Goal: Find specific page/section: Find specific page/section

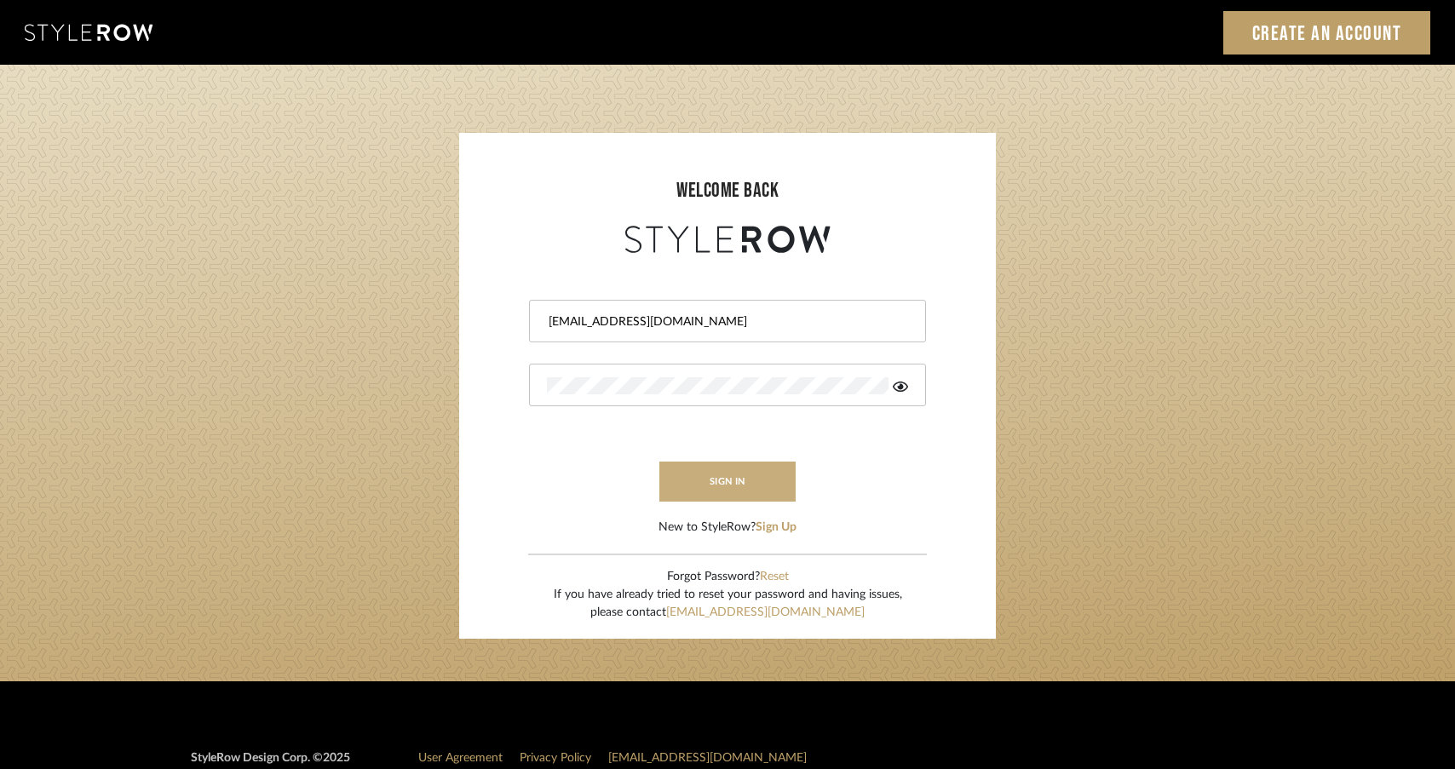
drag, startPoint x: 779, startPoint y: 491, endPoint x: 798, endPoint y: 458, distance: 37.8
click at [777, 490] on button "sign in" at bounding box center [727, 482] width 136 height 40
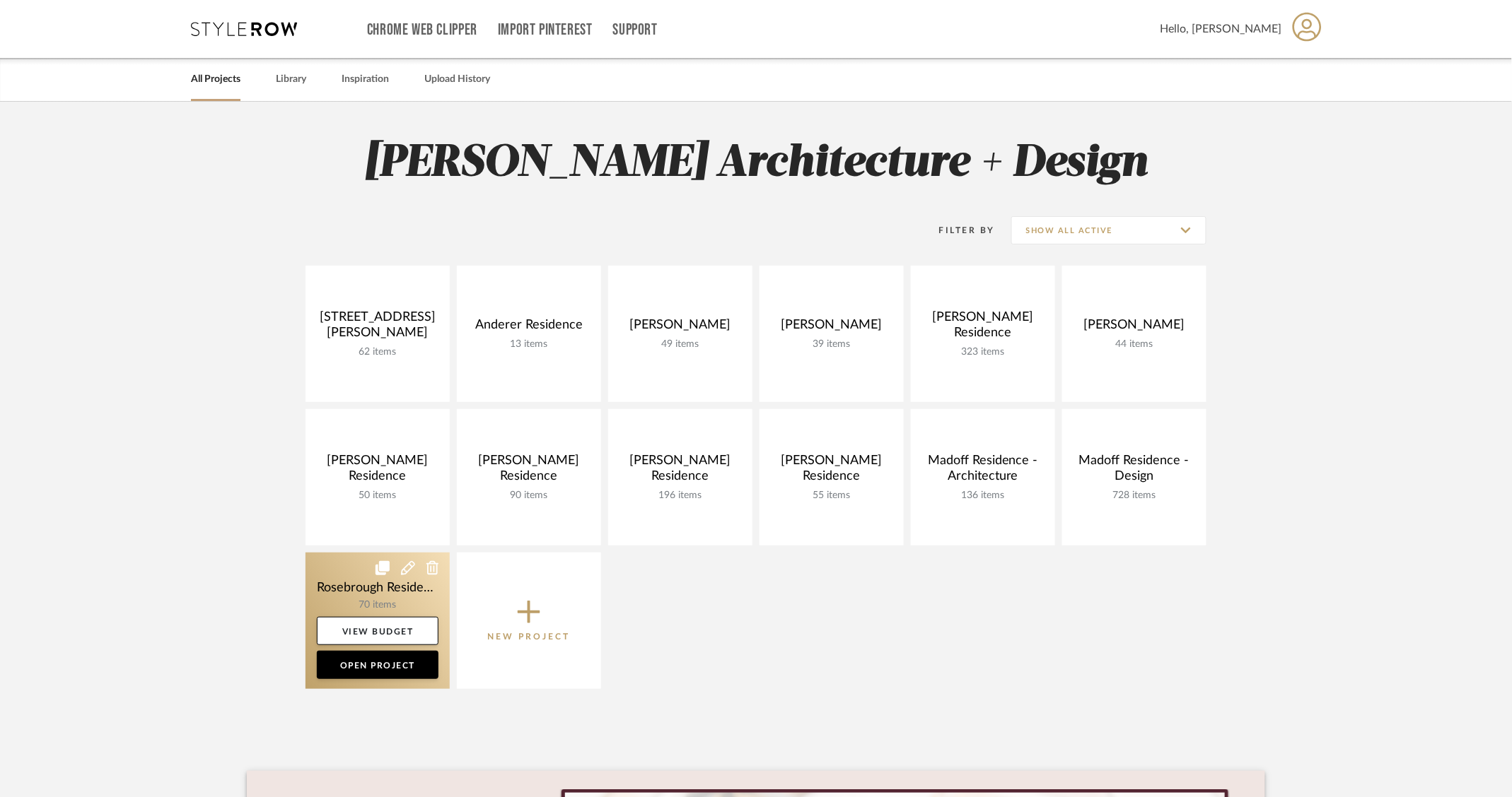
click at [371, 595] on link at bounding box center [378, 620] width 144 height 136
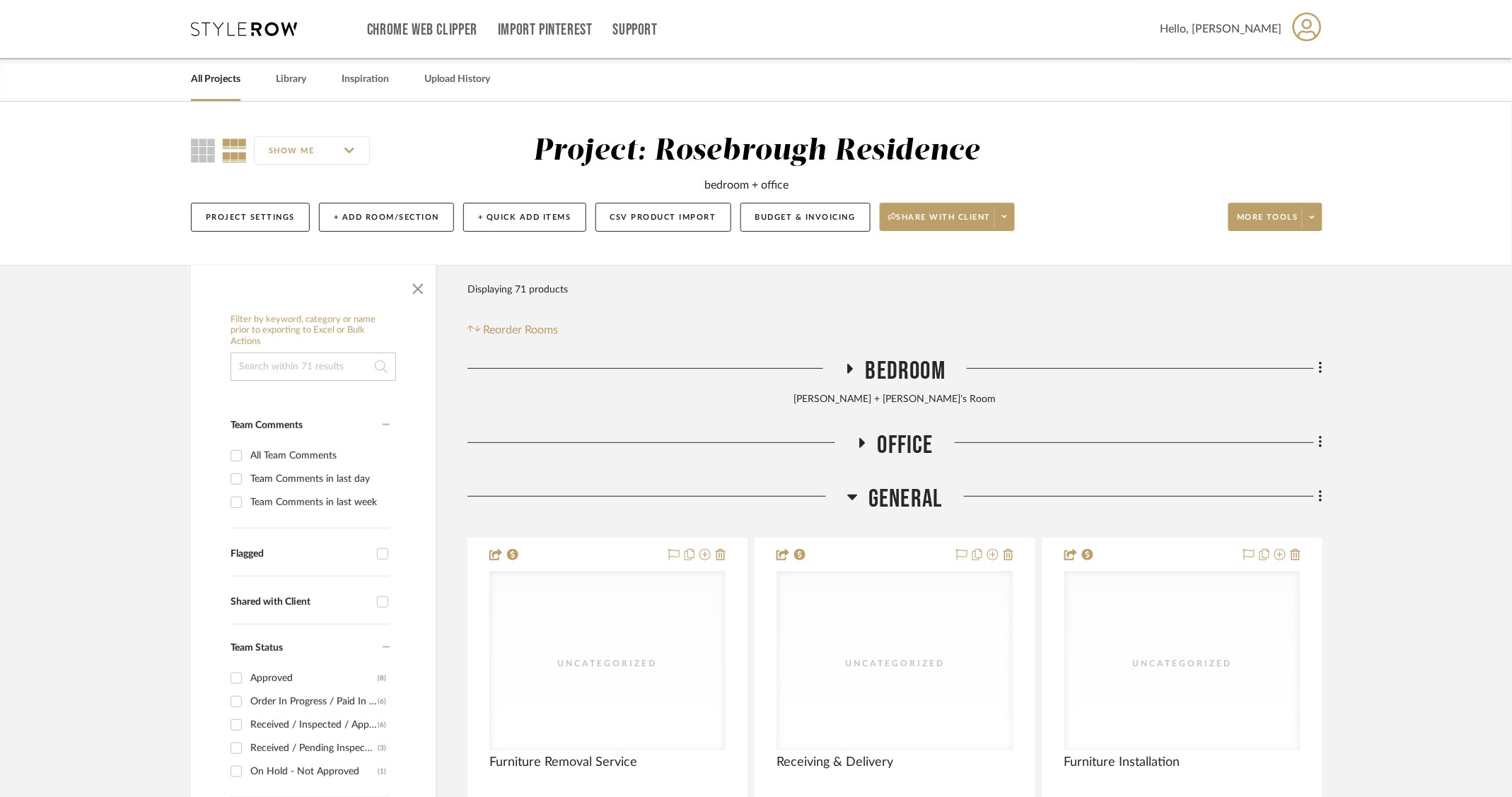
click at [893, 493] on span "General" at bounding box center [905, 499] width 74 height 31
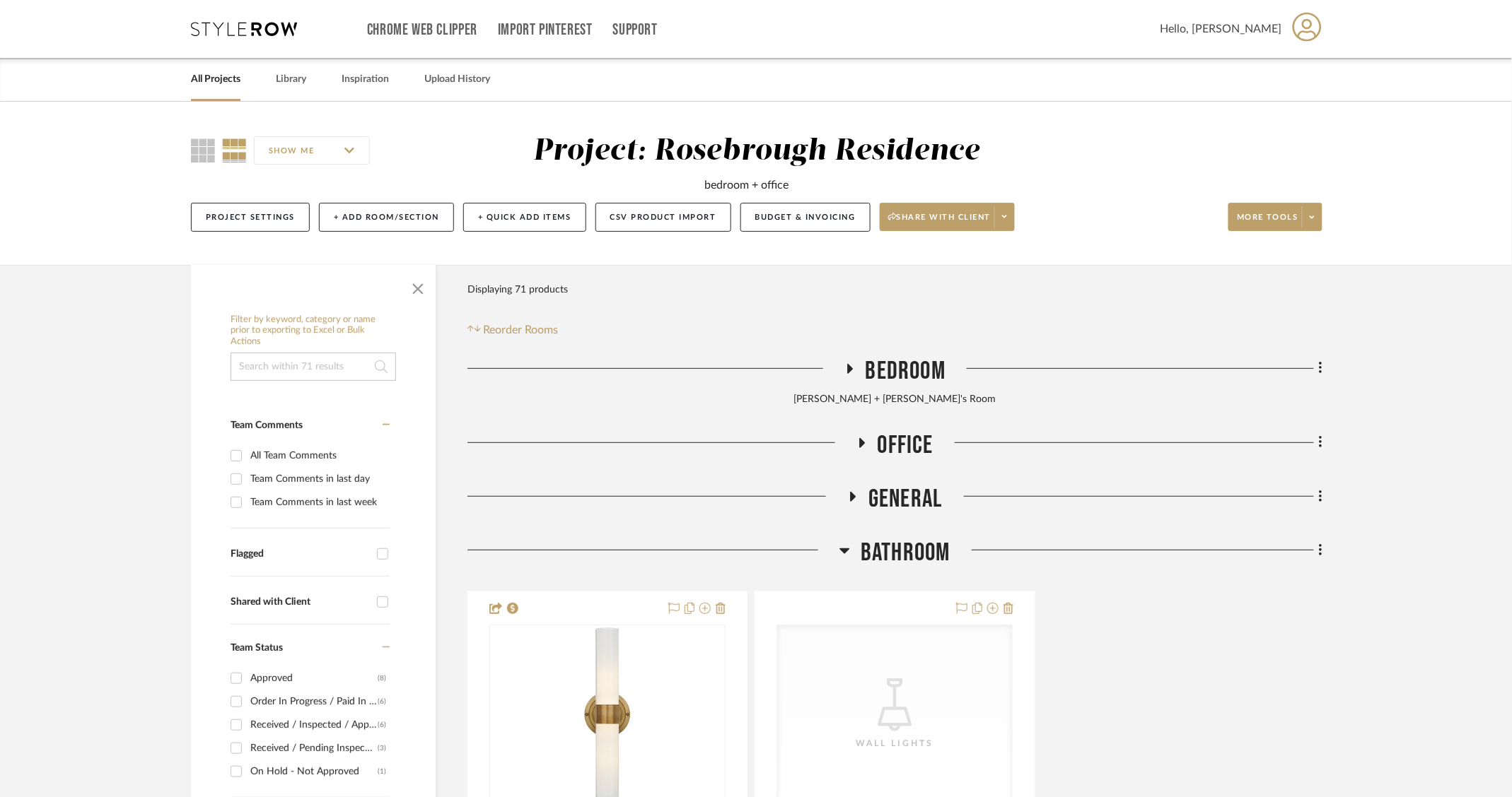
click at [890, 555] on span "Bathroom" at bounding box center [905, 552] width 90 height 31
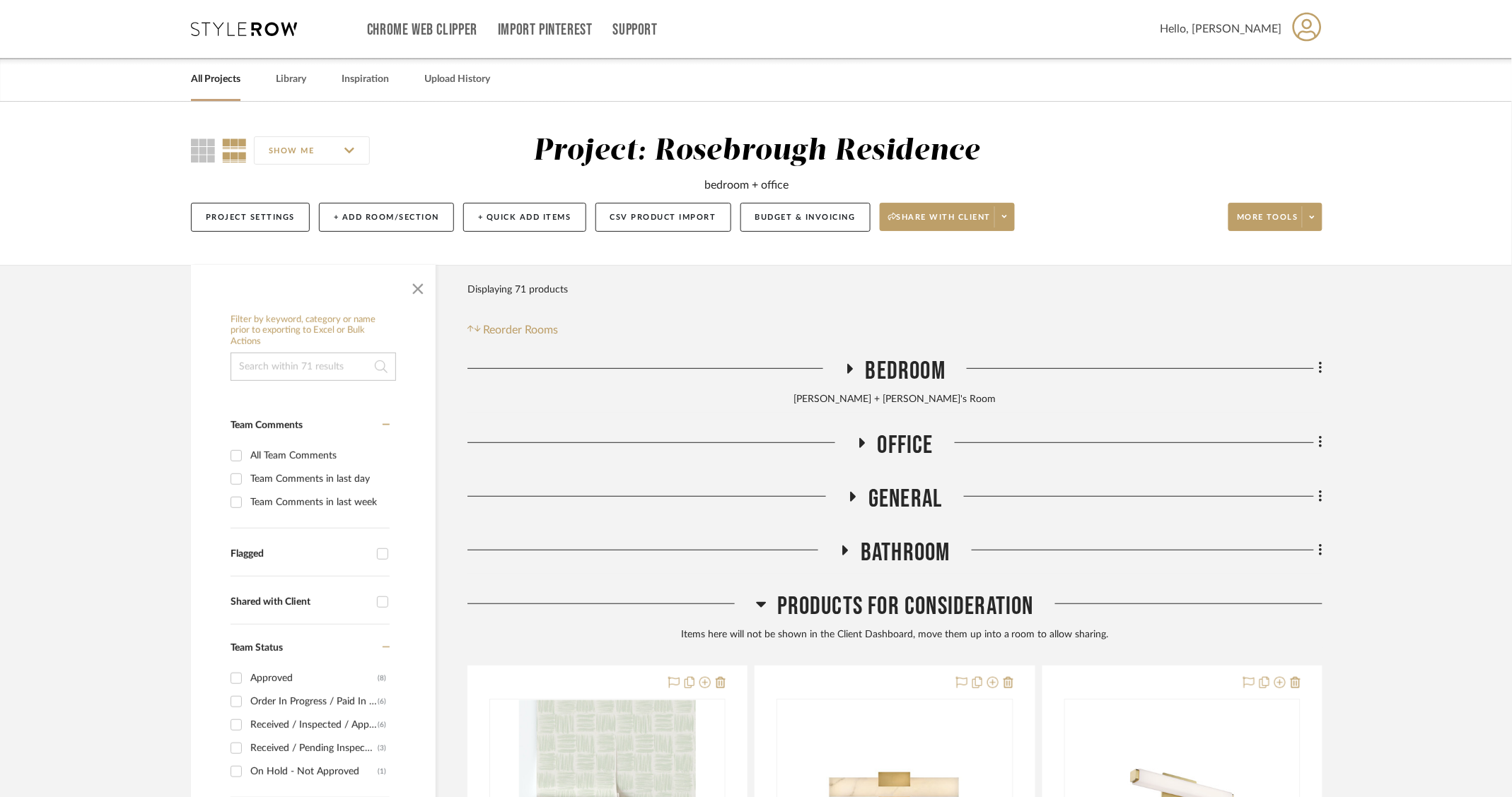
click at [910, 365] on span "Bedroom" at bounding box center [905, 371] width 80 height 31
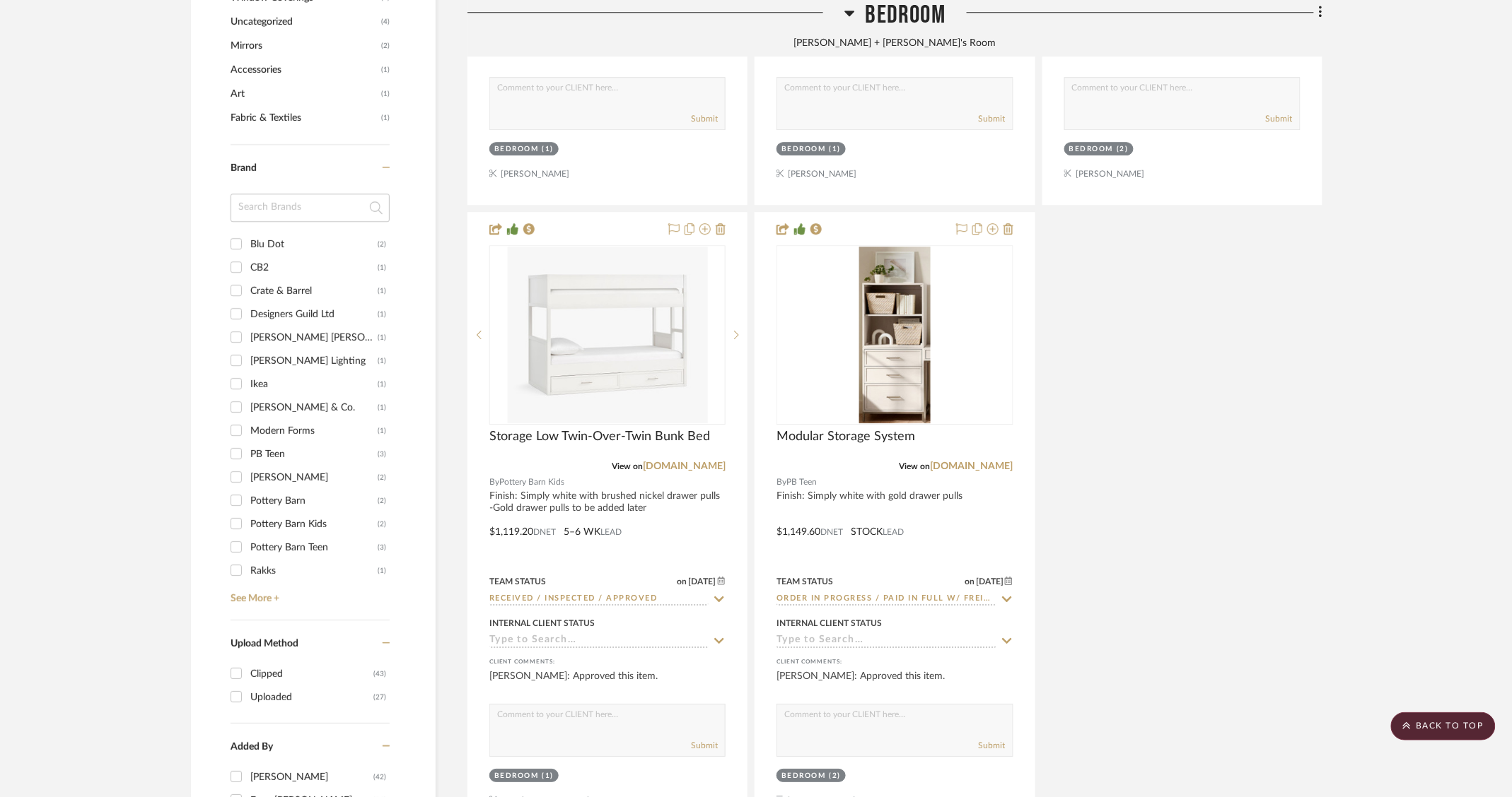
scroll to position [1767, 0]
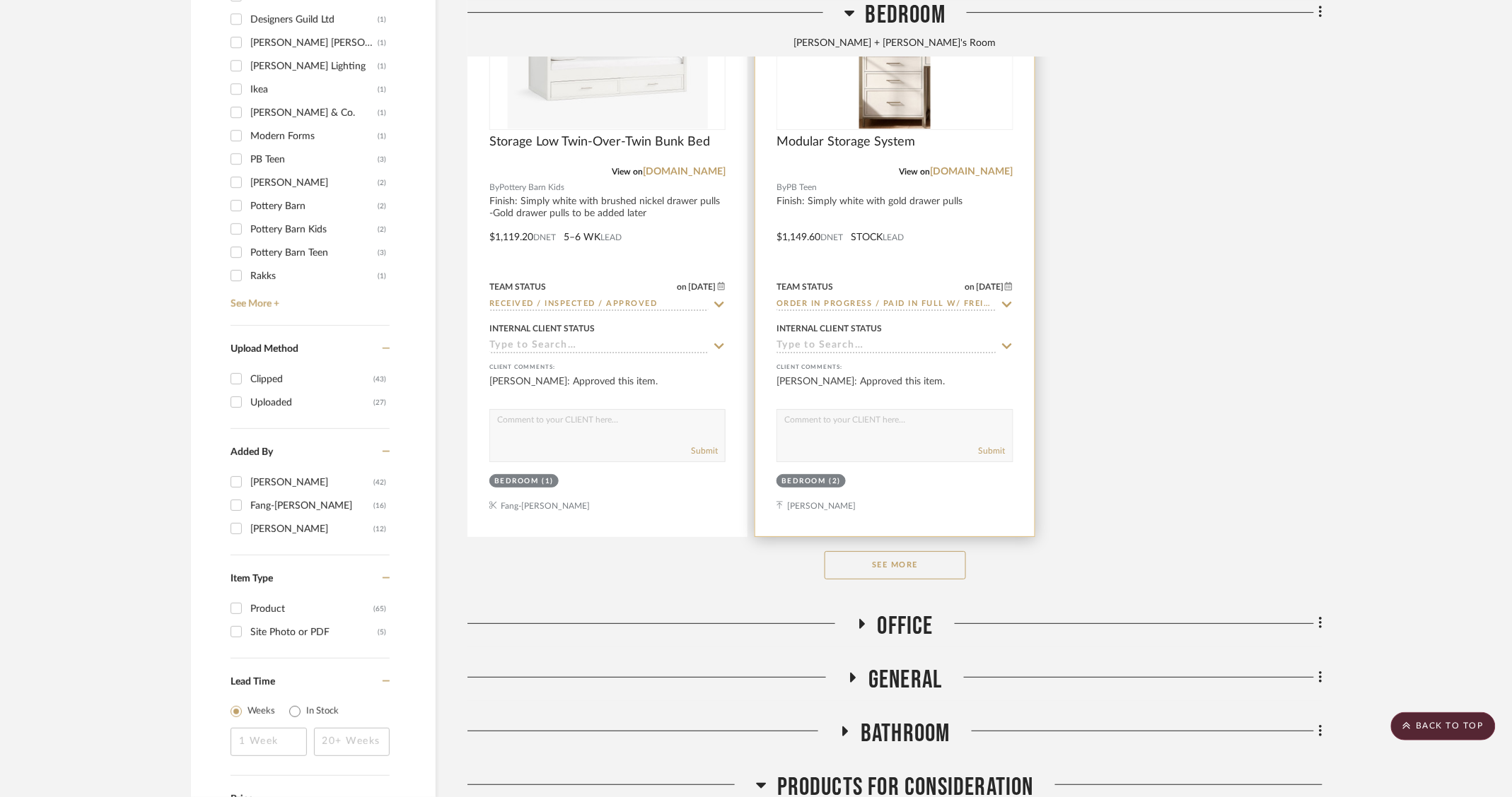
drag, startPoint x: 918, startPoint y: 580, endPoint x: 1024, endPoint y: 506, distance: 129.3
click at [921, 574] on button "See More" at bounding box center [895, 566] width 141 height 28
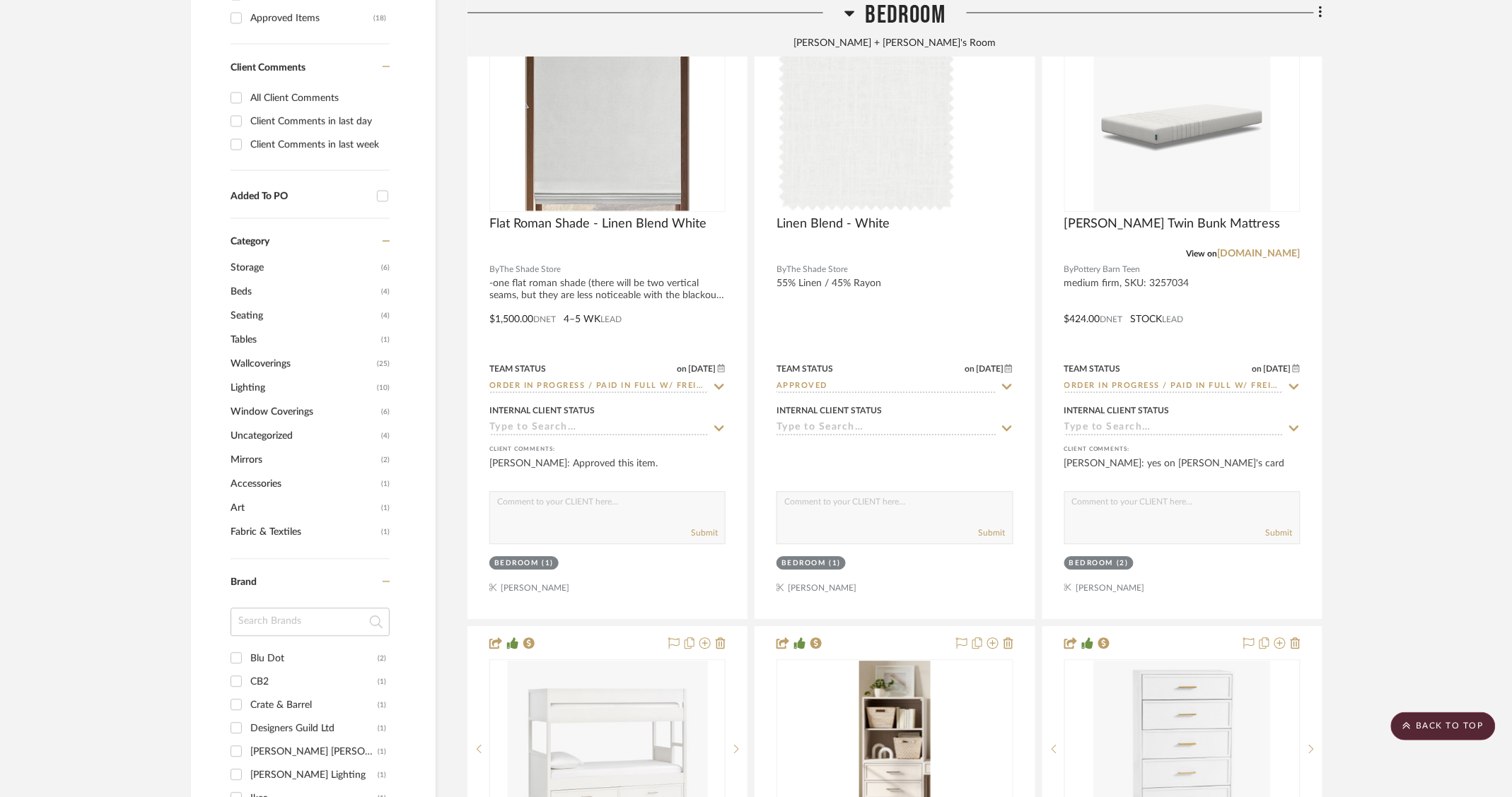
scroll to position [883, 0]
